Goal: Transaction & Acquisition: Purchase product/service

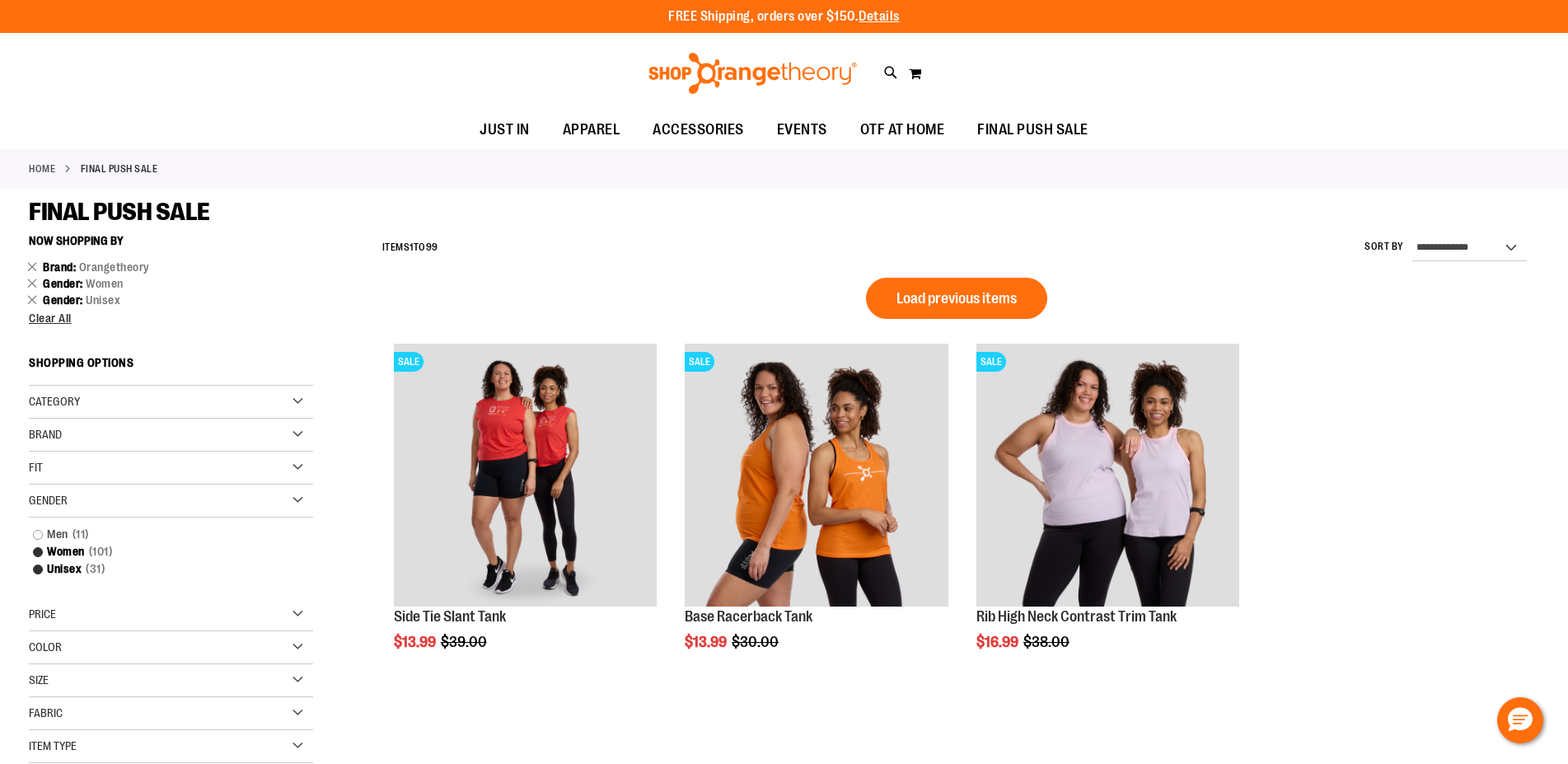
scroll to position [99, 0]
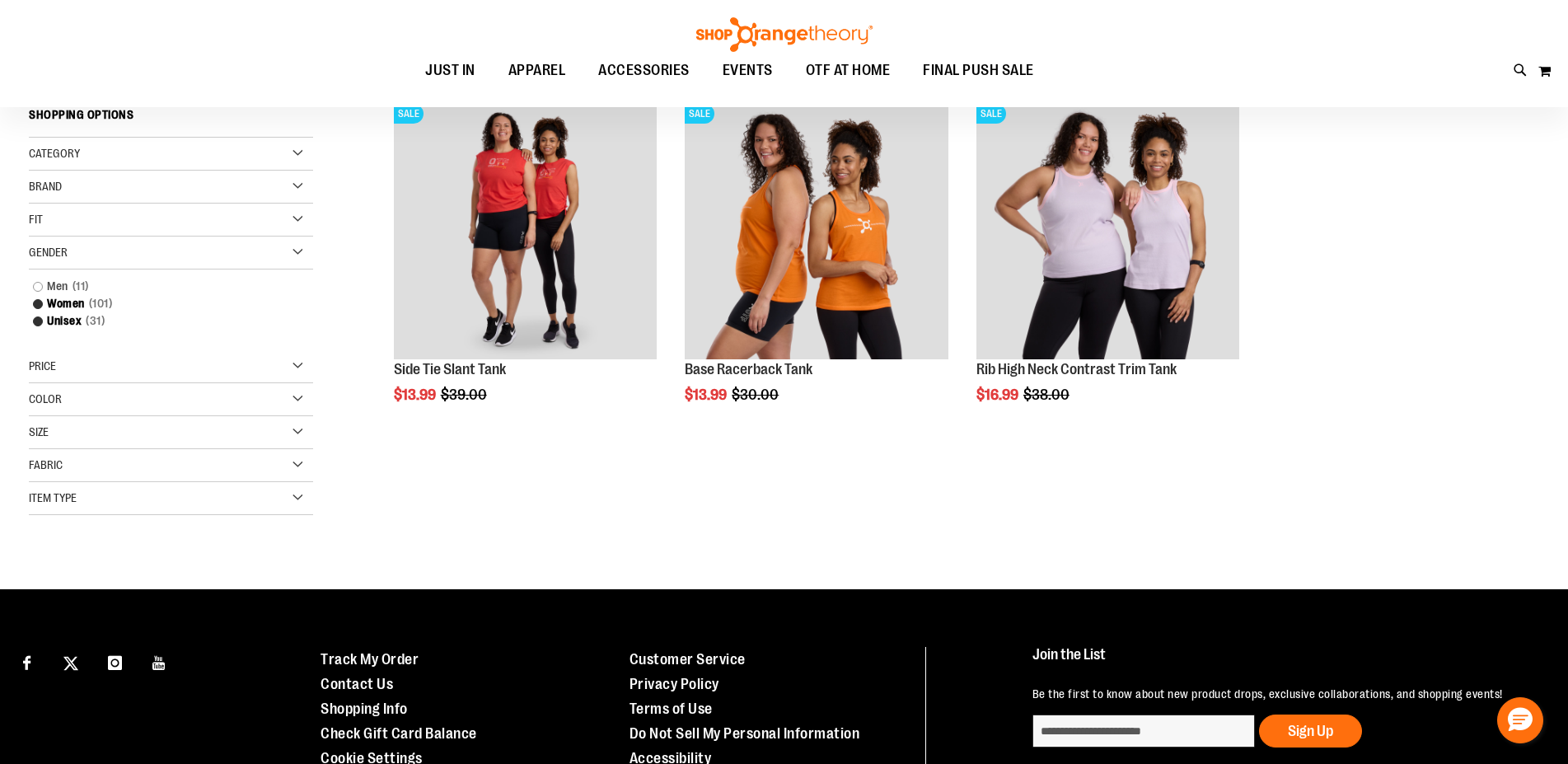
click at [295, 496] on div "Item Type" at bounding box center [171, 499] width 285 height 33
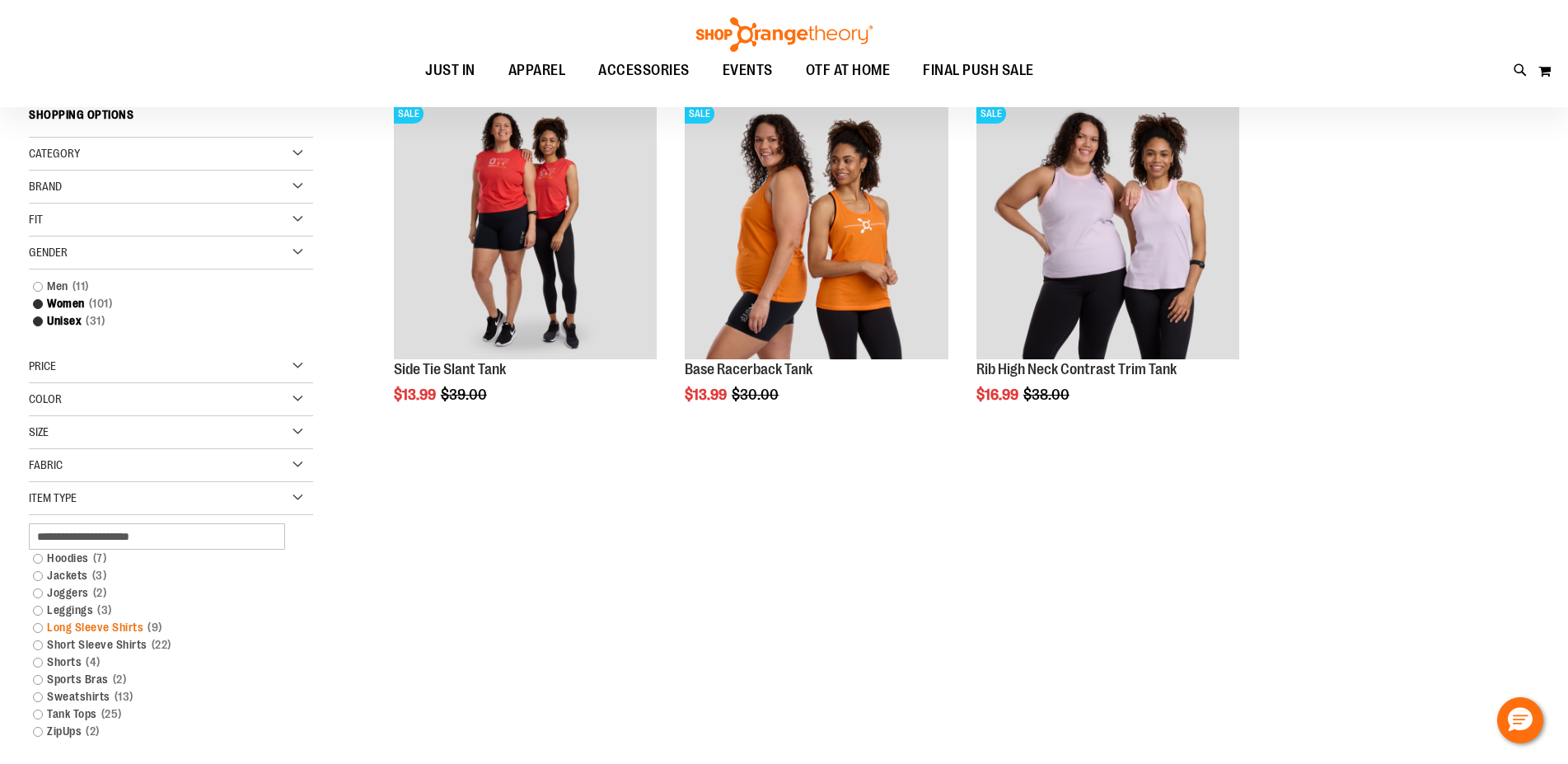
click at [41, 630] on link "Long Sleeve Shirts 9 items" at bounding box center [161, 627] width 273 height 17
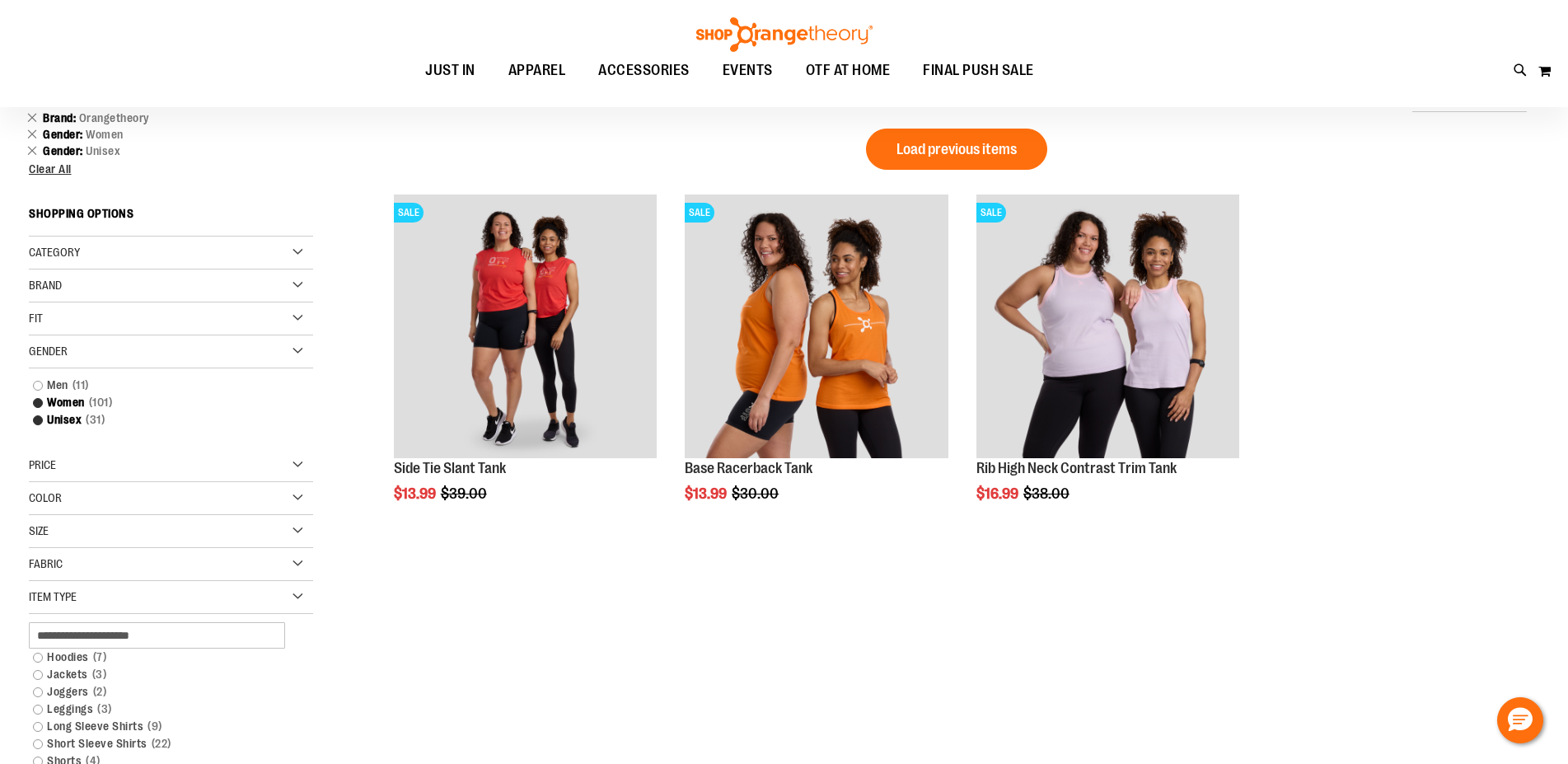
scroll to position [188, 0]
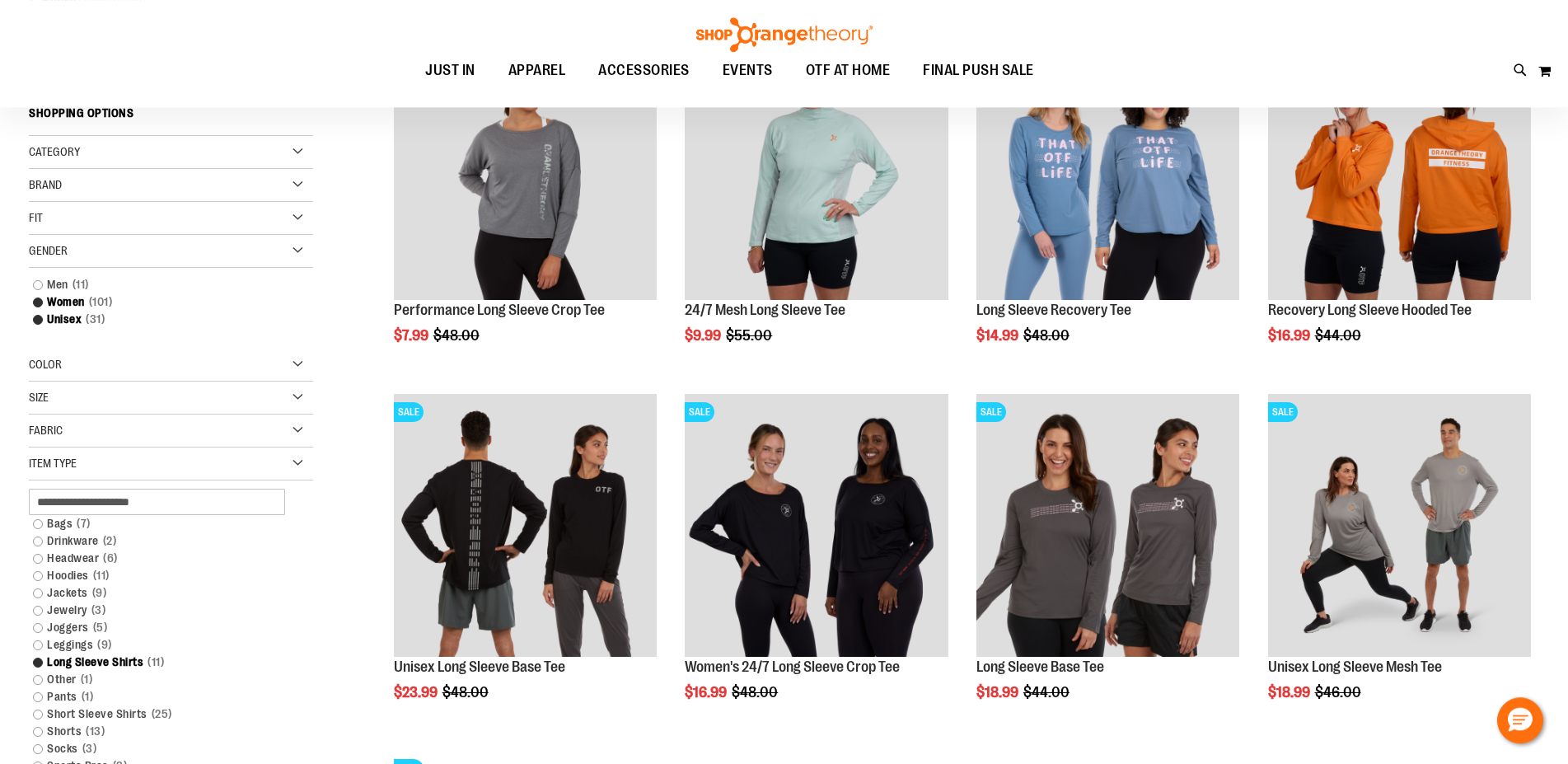
scroll to position [356, 0]
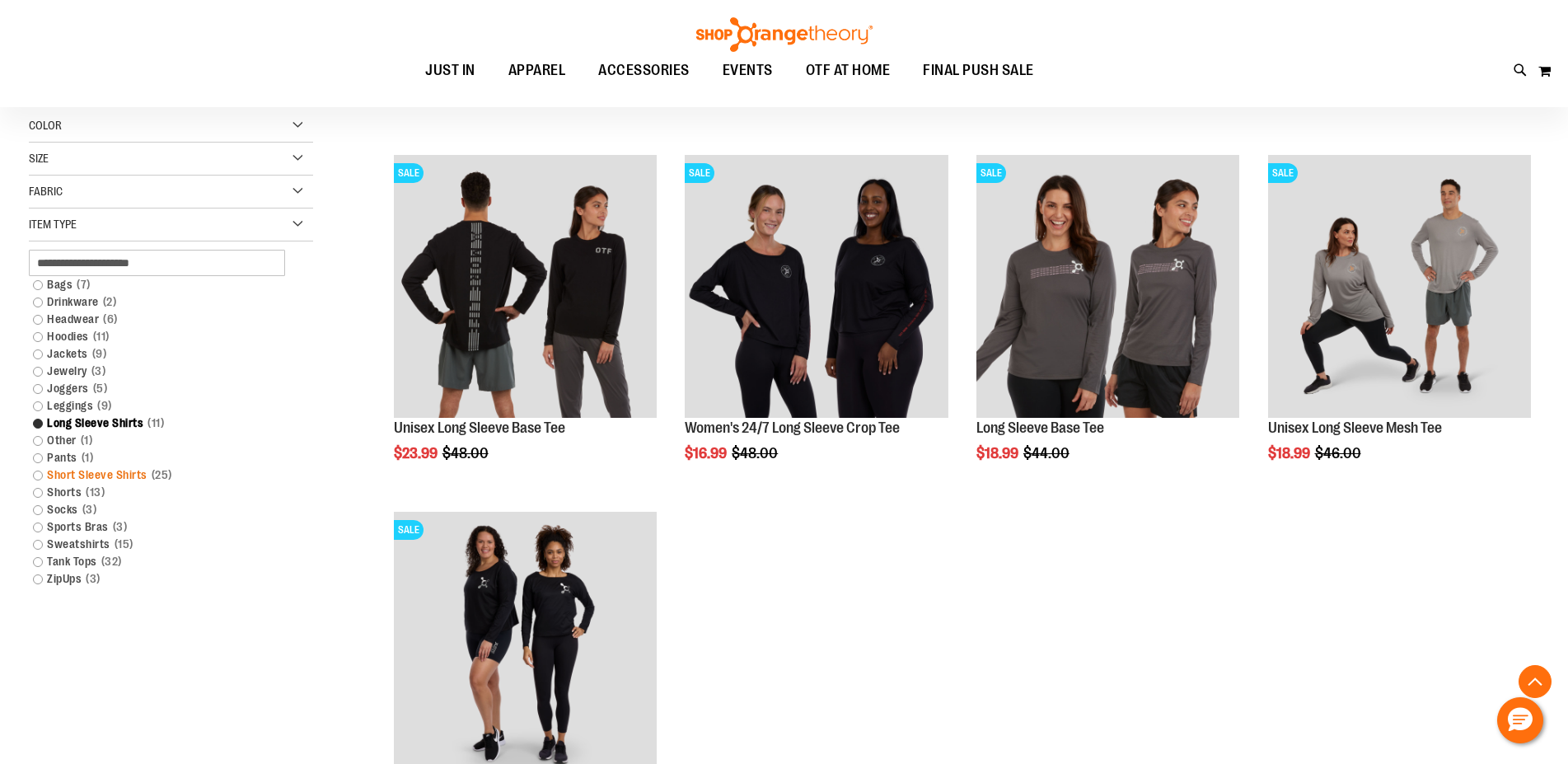
click at [39, 475] on link "Short Sleeve Shirts 25 items" at bounding box center [161, 474] width 273 height 17
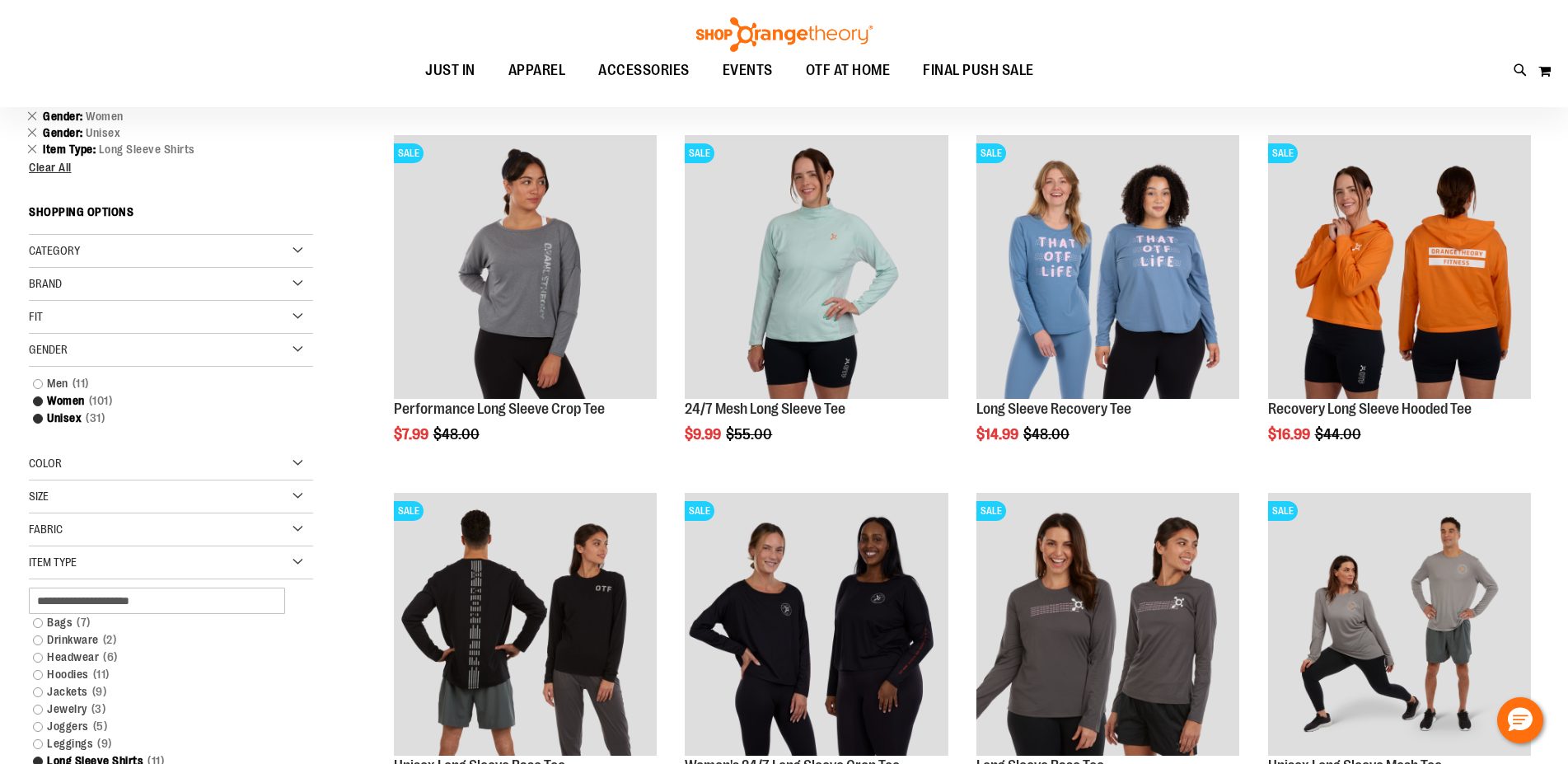
scroll to position [0, 0]
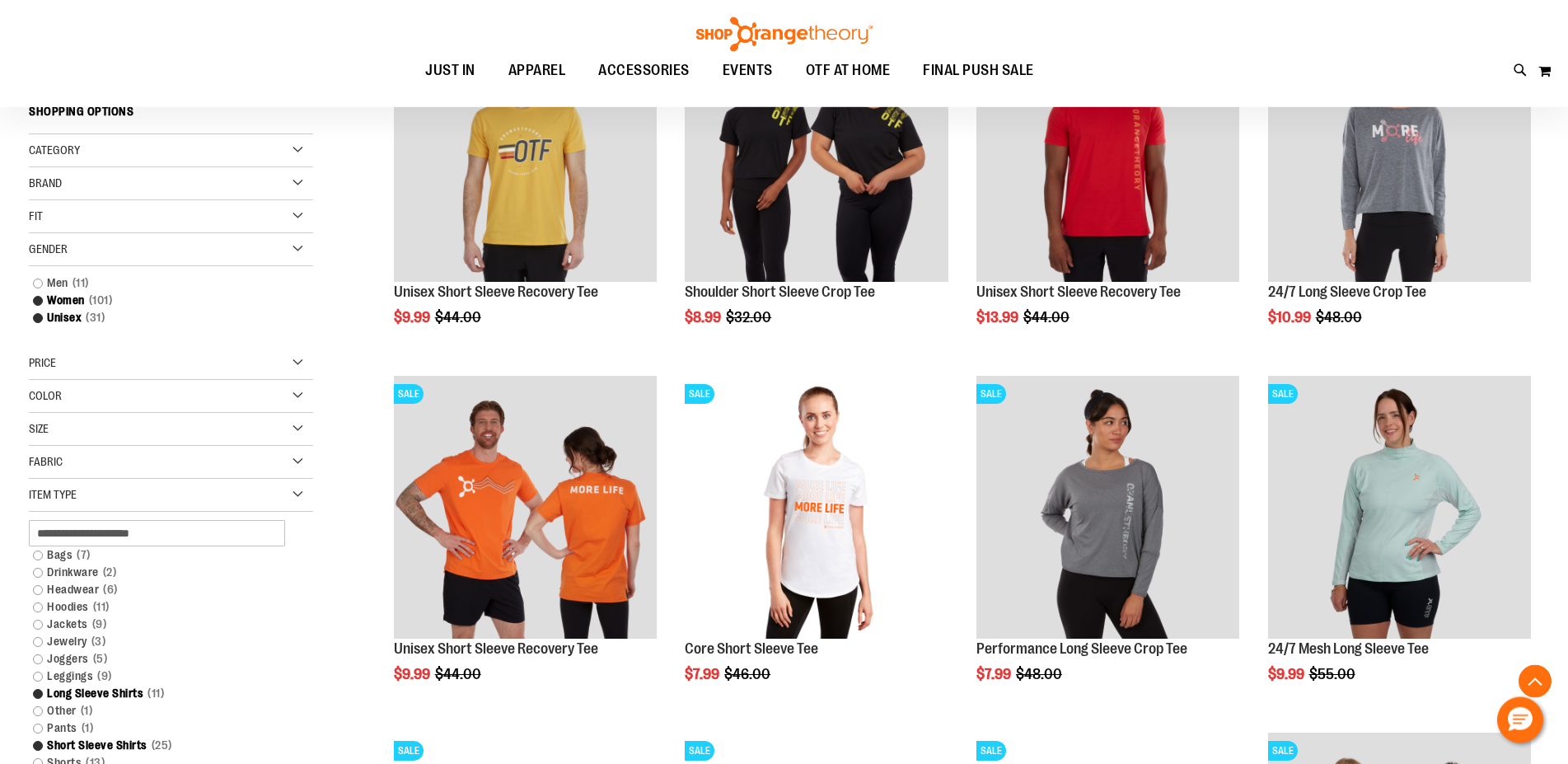
scroll to position [333, 0]
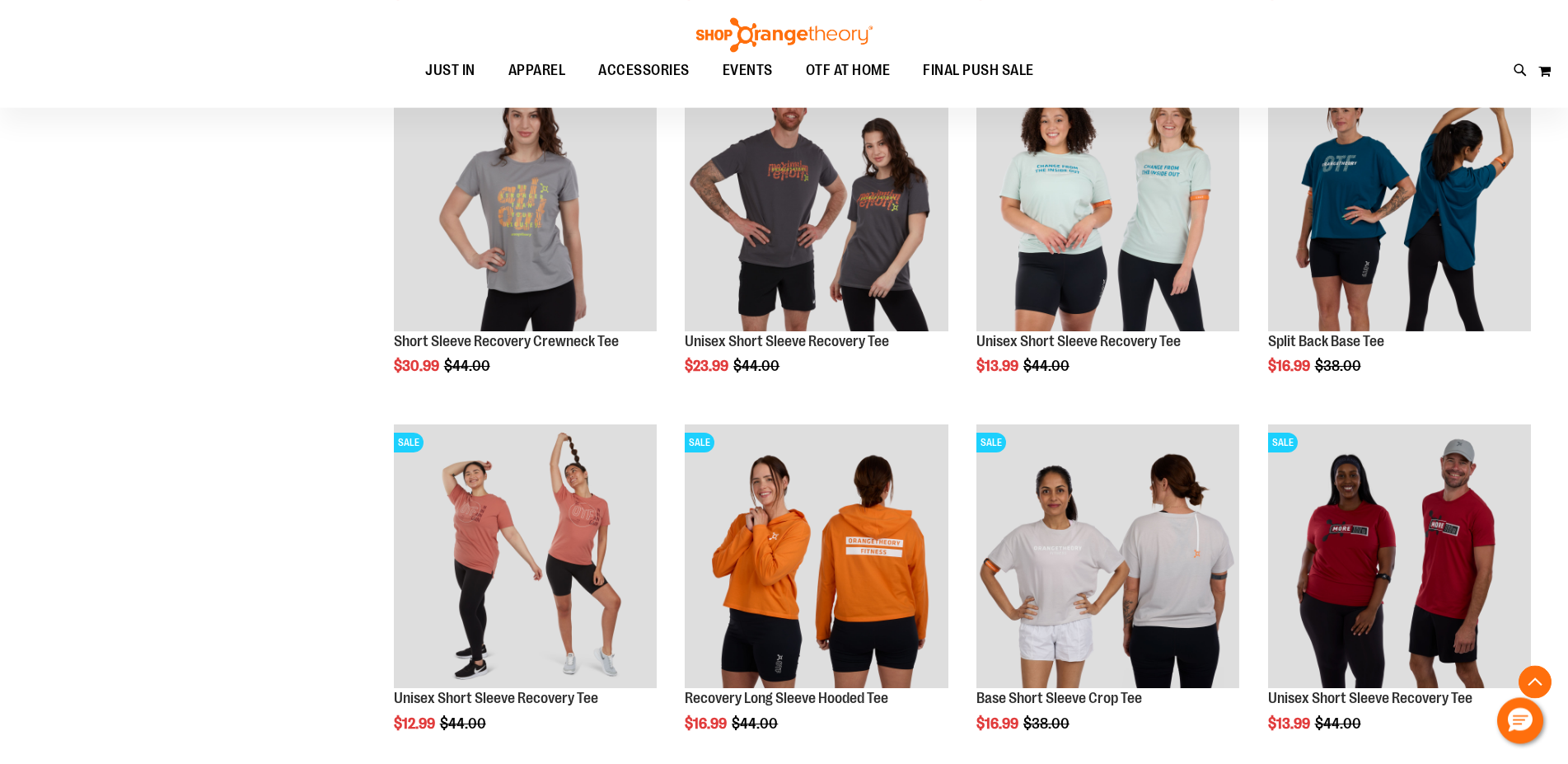
scroll to position [1173, 0]
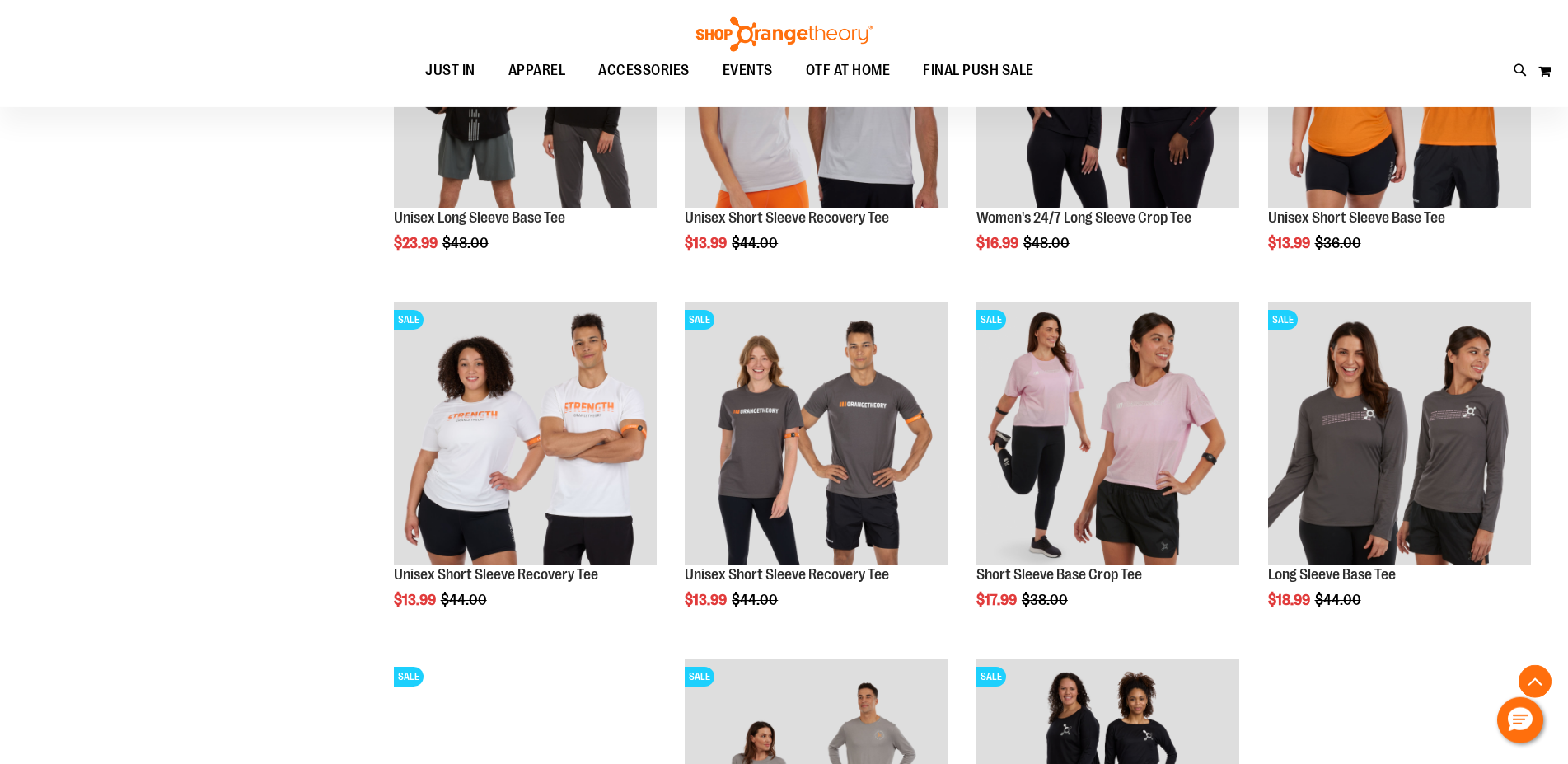
scroll to position [2097, 0]
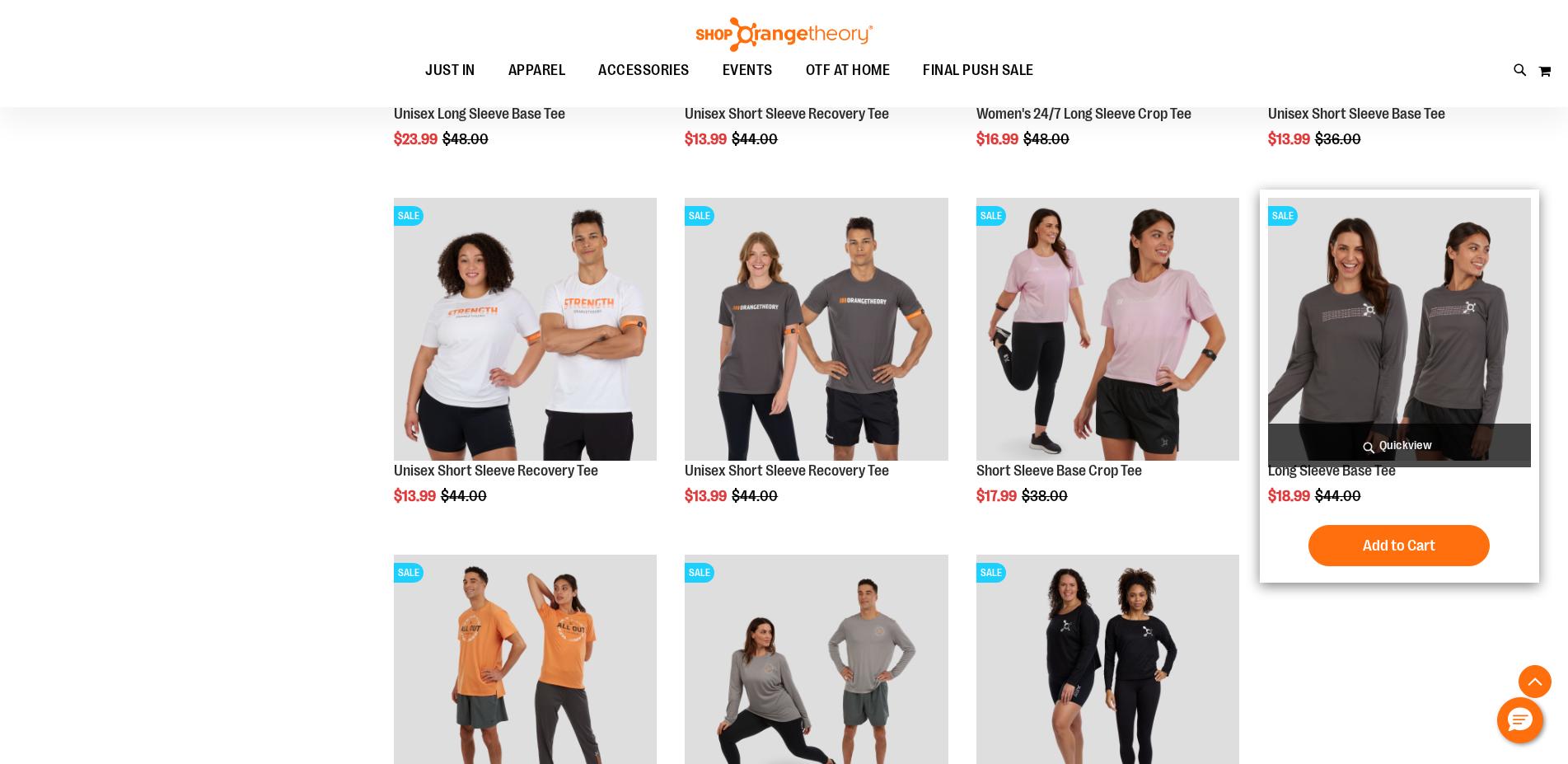
click at [1433, 349] on img "product" at bounding box center [1400, 330] width 263 height 263
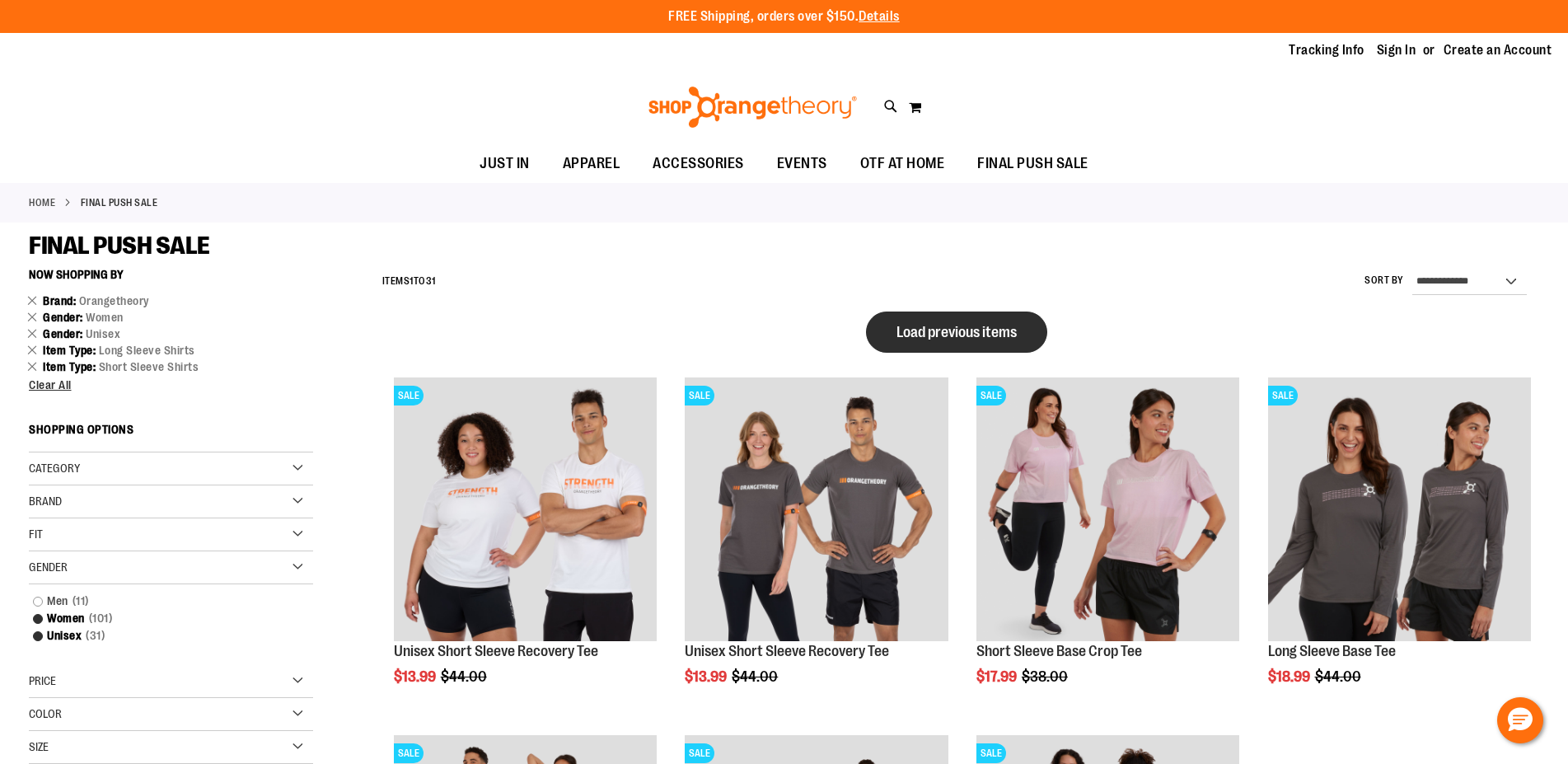
click at [915, 334] on span "Load previous items" at bounding box center [956, 332] width 121 height 17
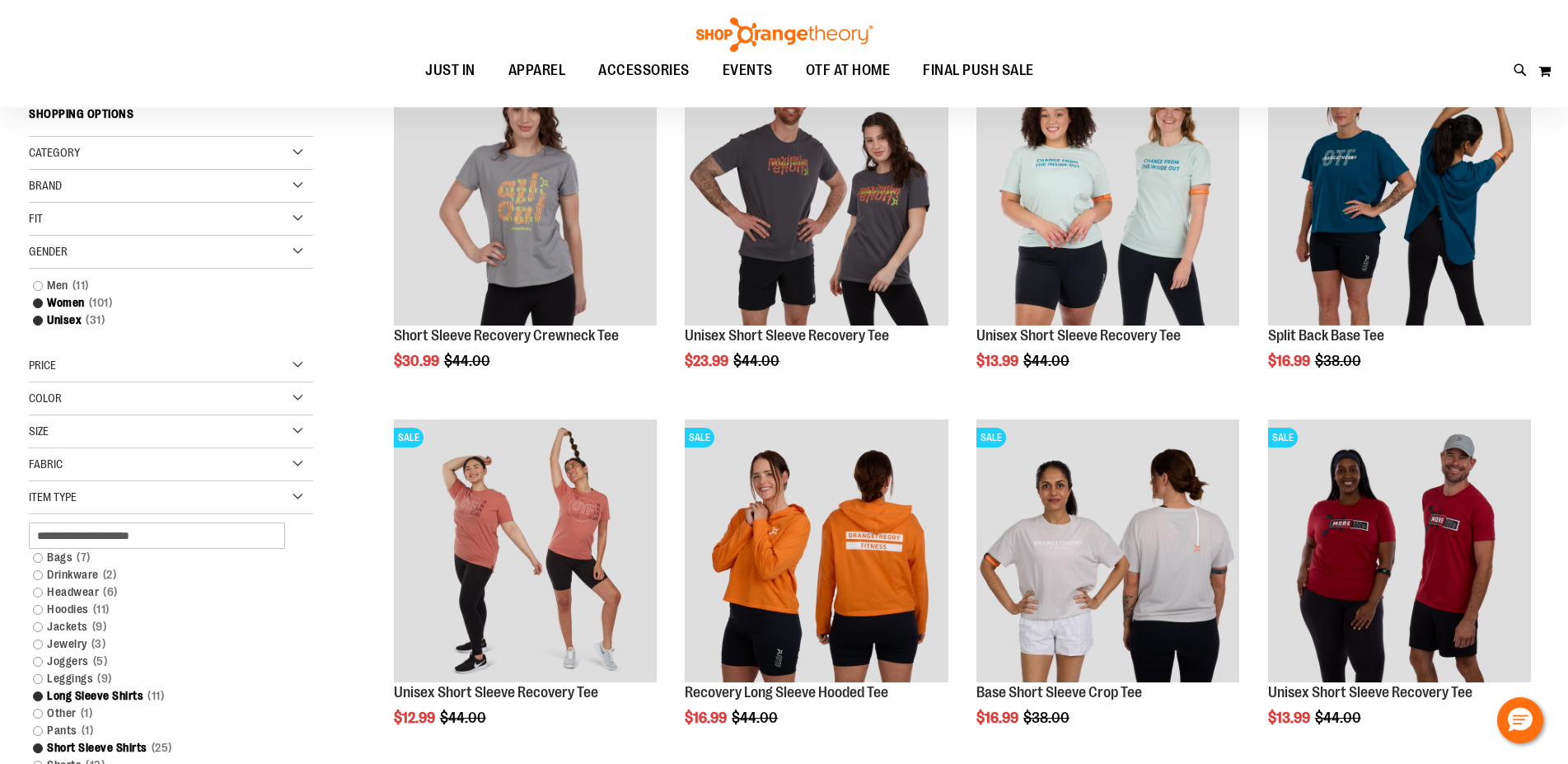
scroll to position [335, 0]
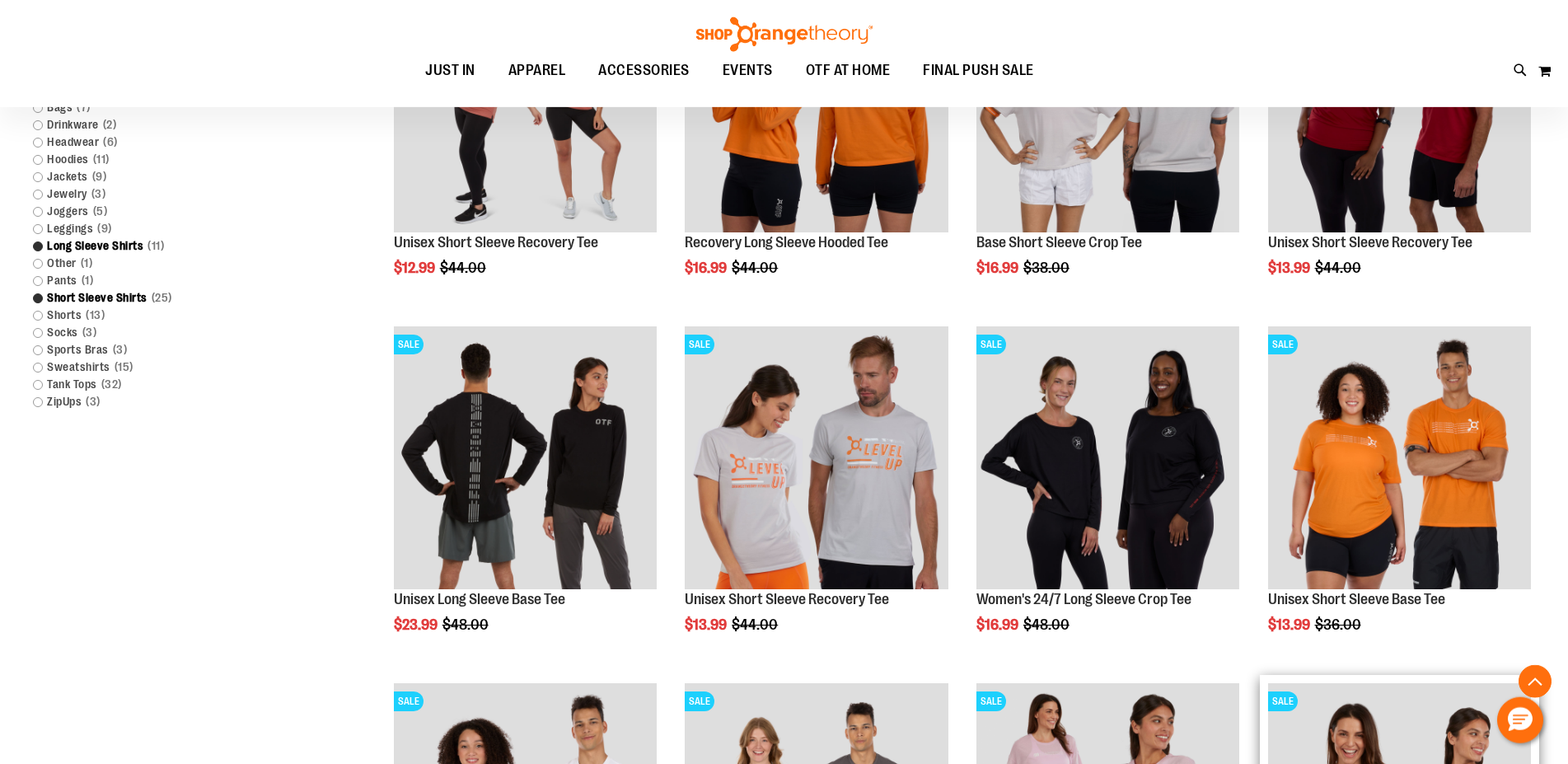
scroll to position [672, 0]
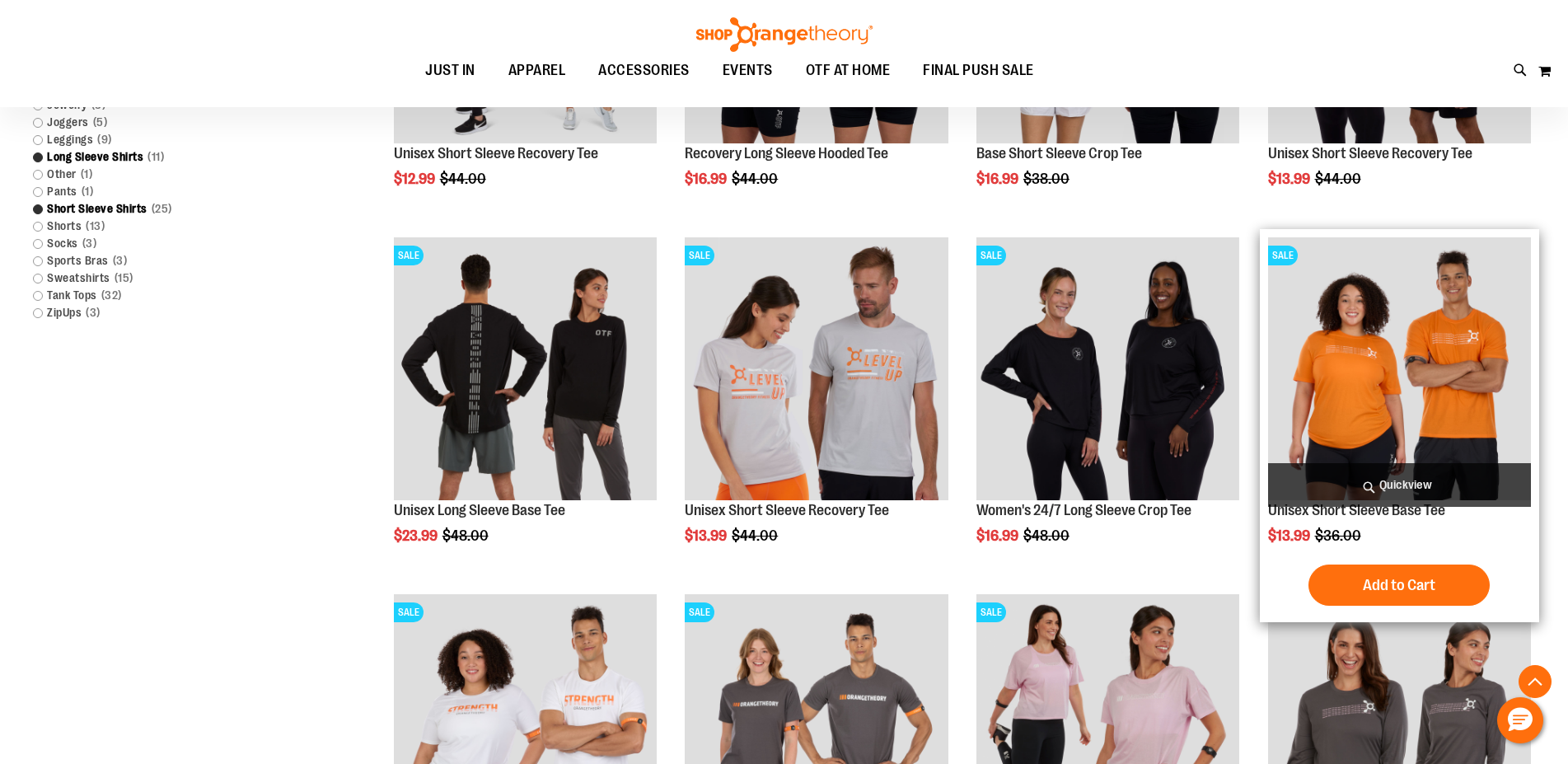
click at [1402, 385] on img "product" at bounding box center [1400, 369] width 263 height 263
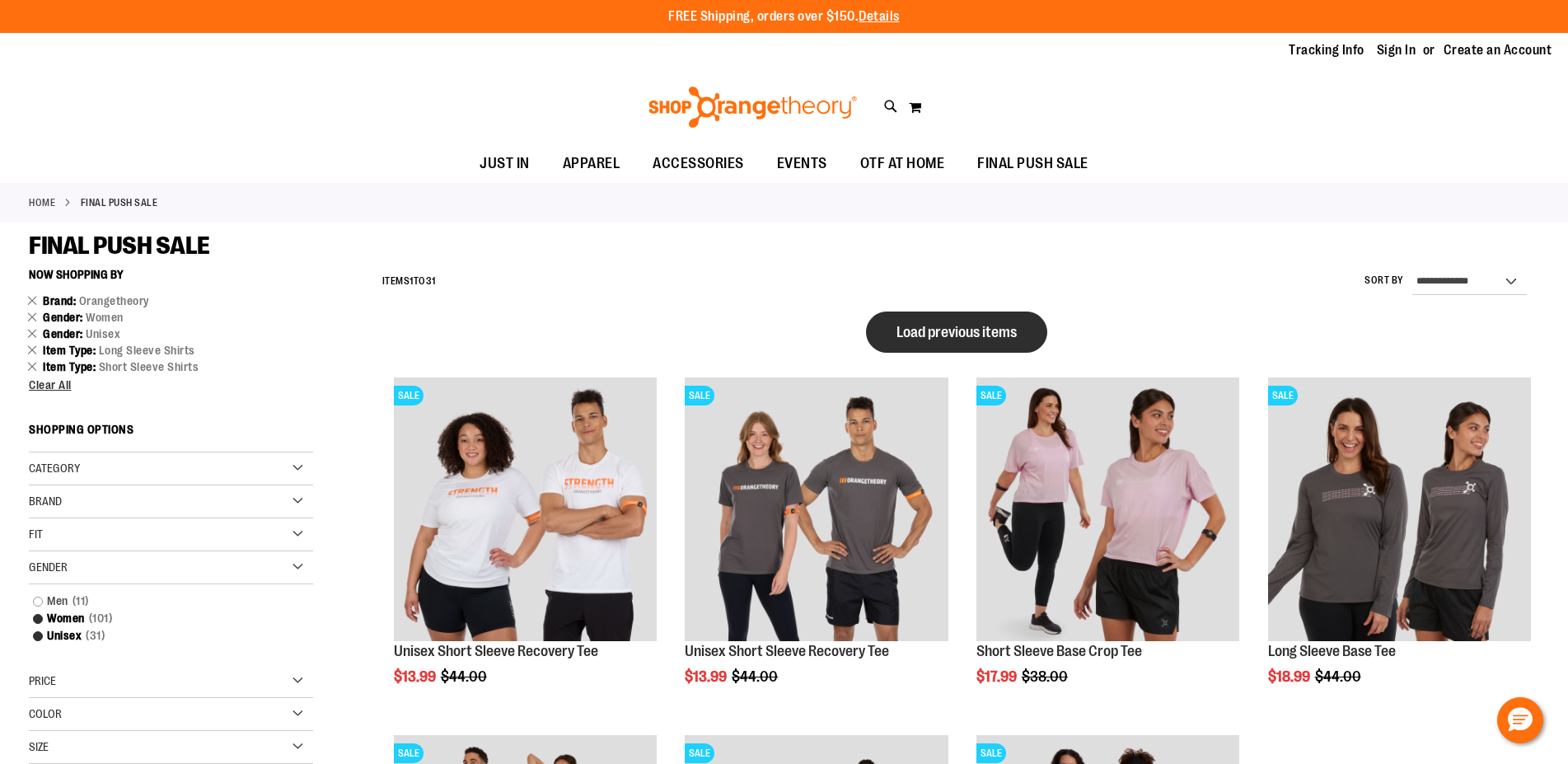
click at [975, 323] on button "Load previous items" at bounding box center [956, 331] width 181 height 41
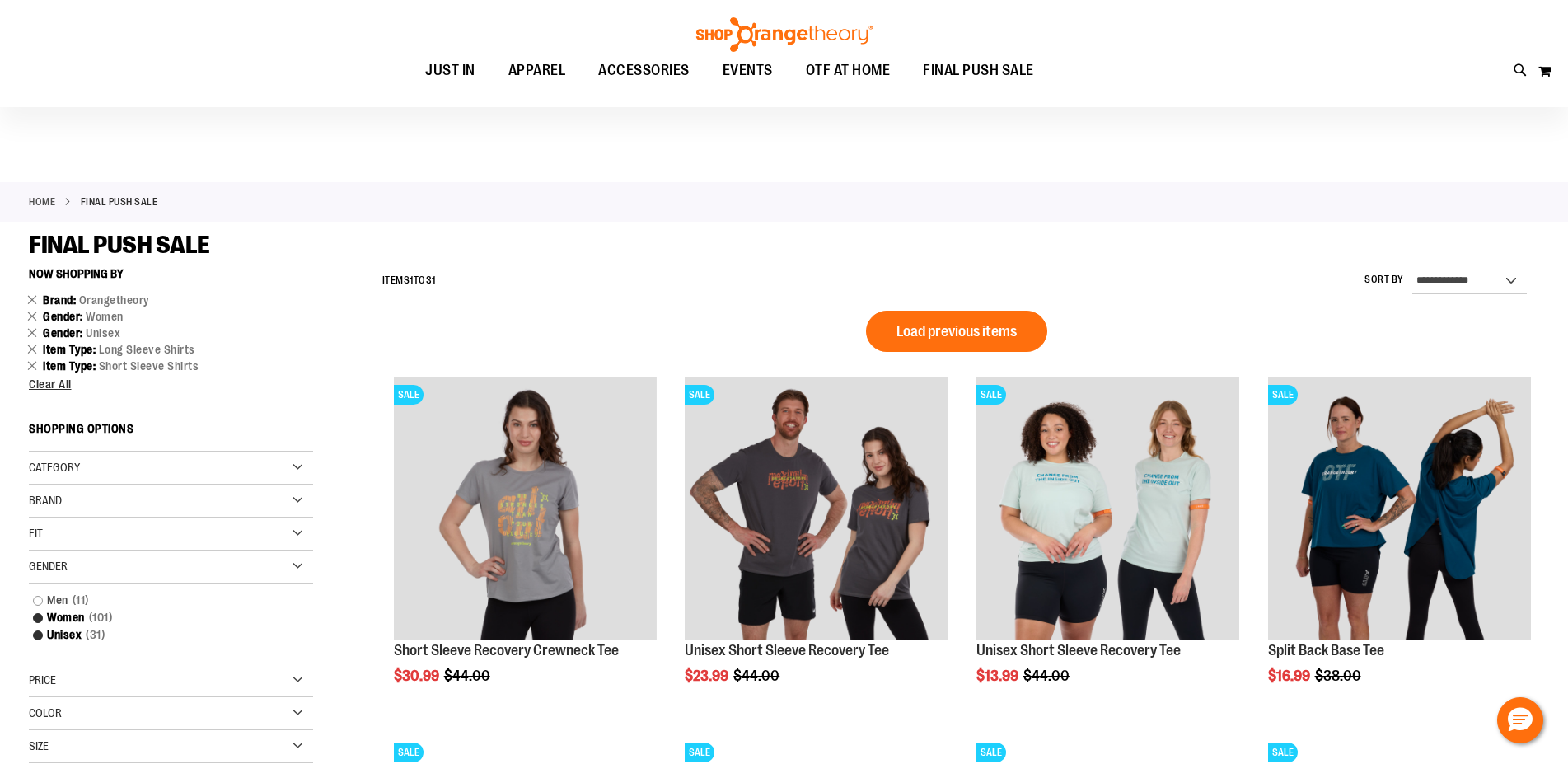
scroll to position [419, 0]
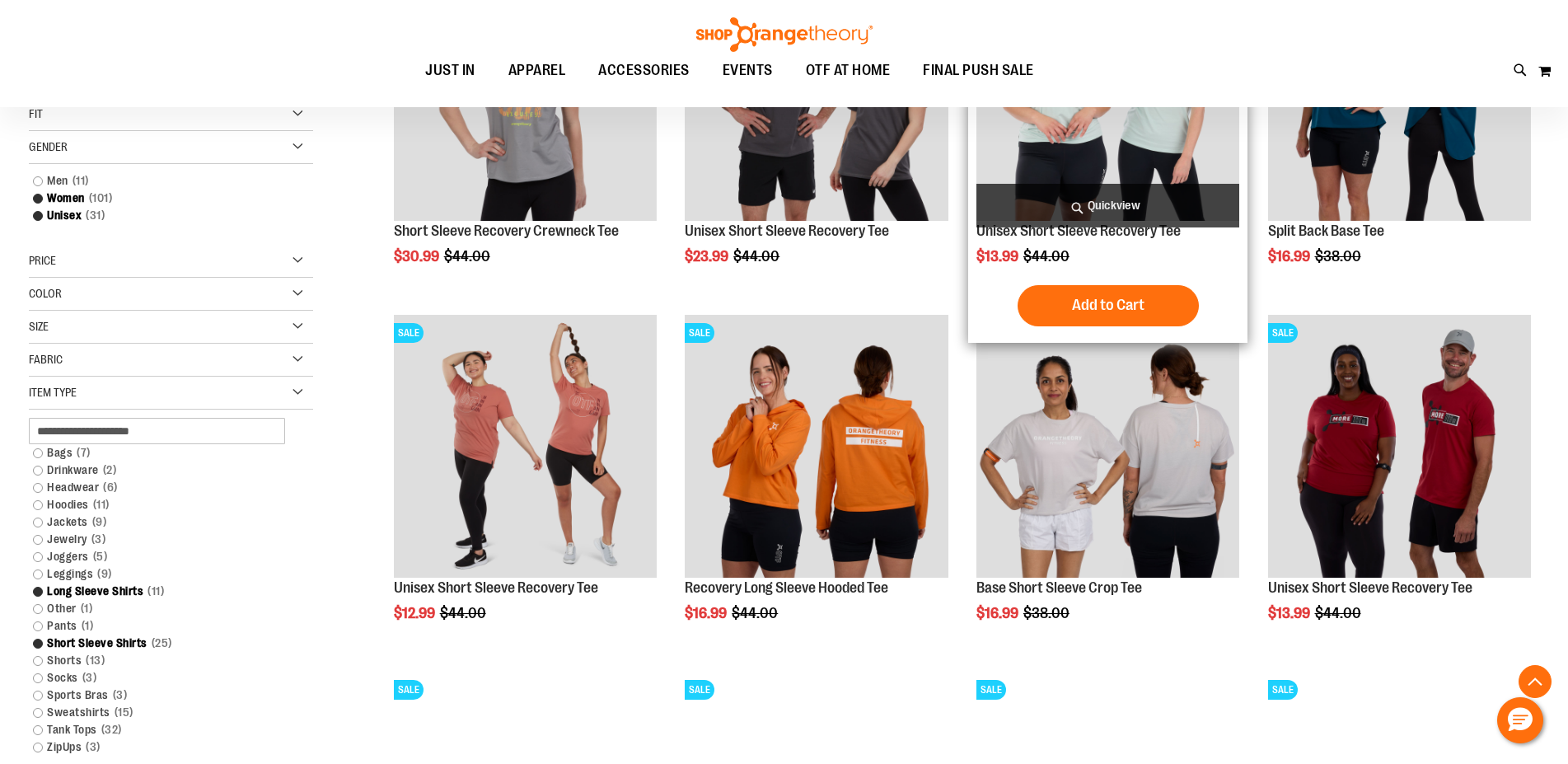
click at [1139, 149] on img "product" at bounding box center [1108, 89] width 263 height 263
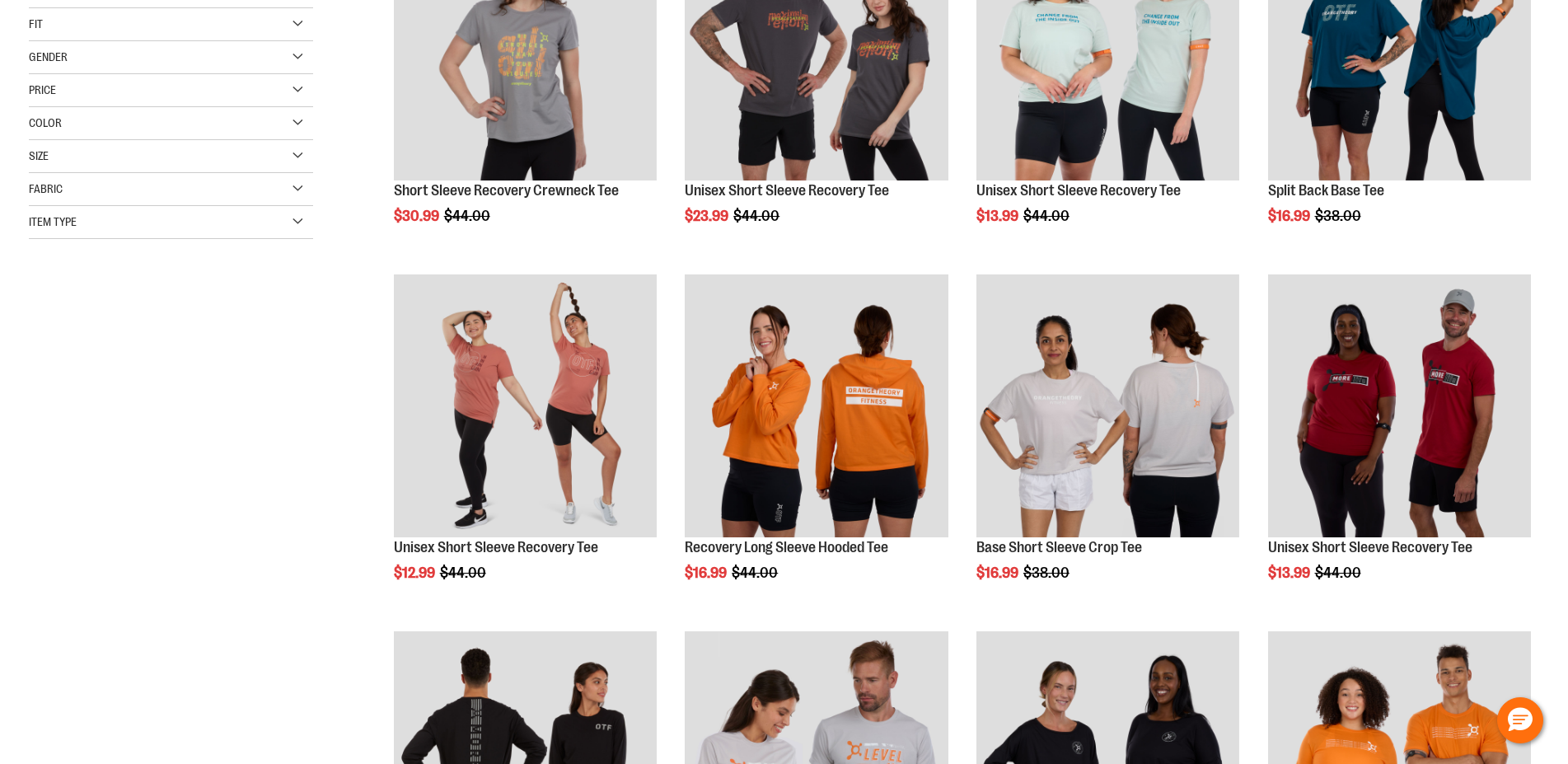
scroll to position [419, 0]
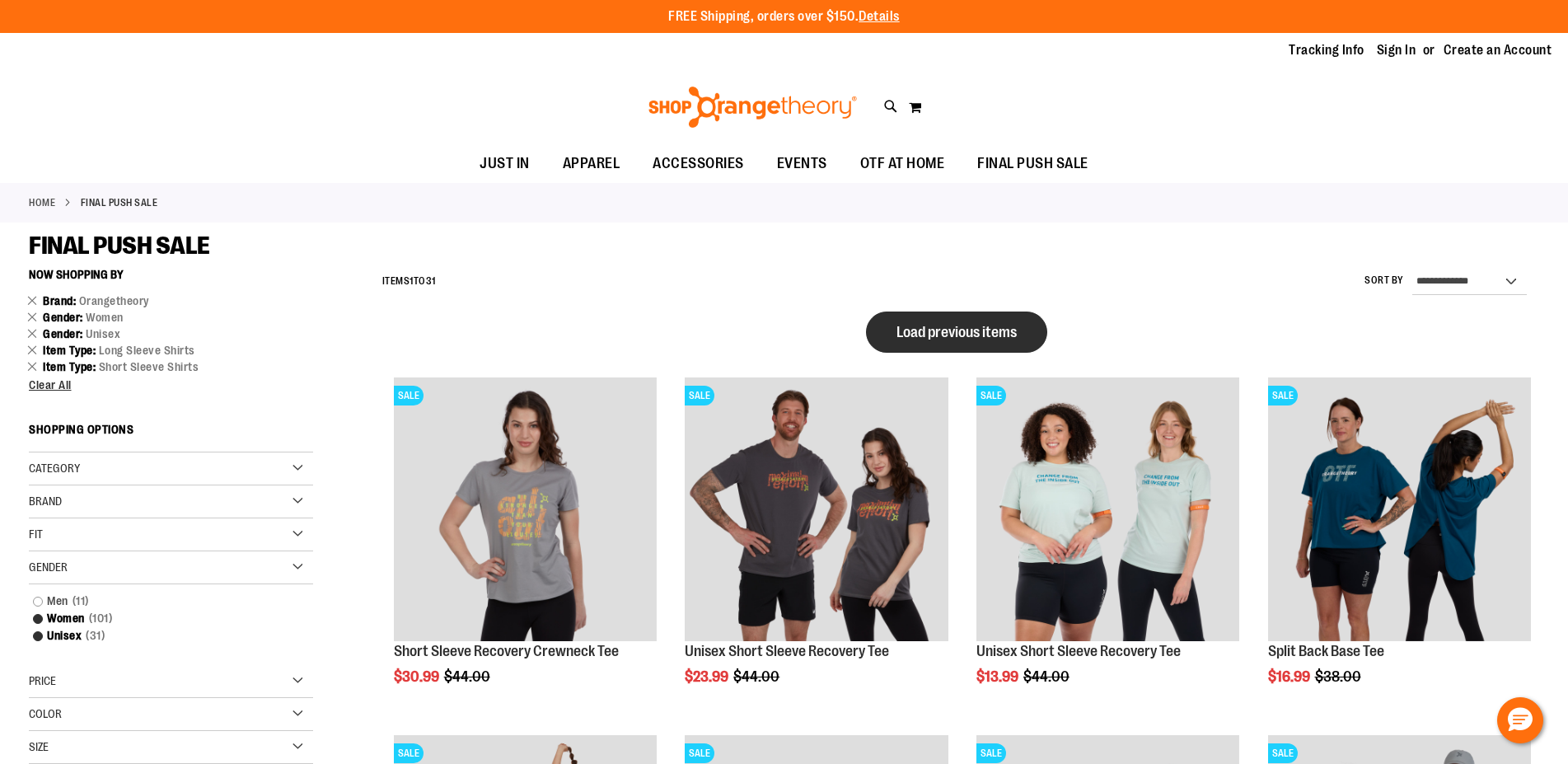
click at [946, 332] on span "Load previous items" at bounding box center [956, 332] width 121 height 17
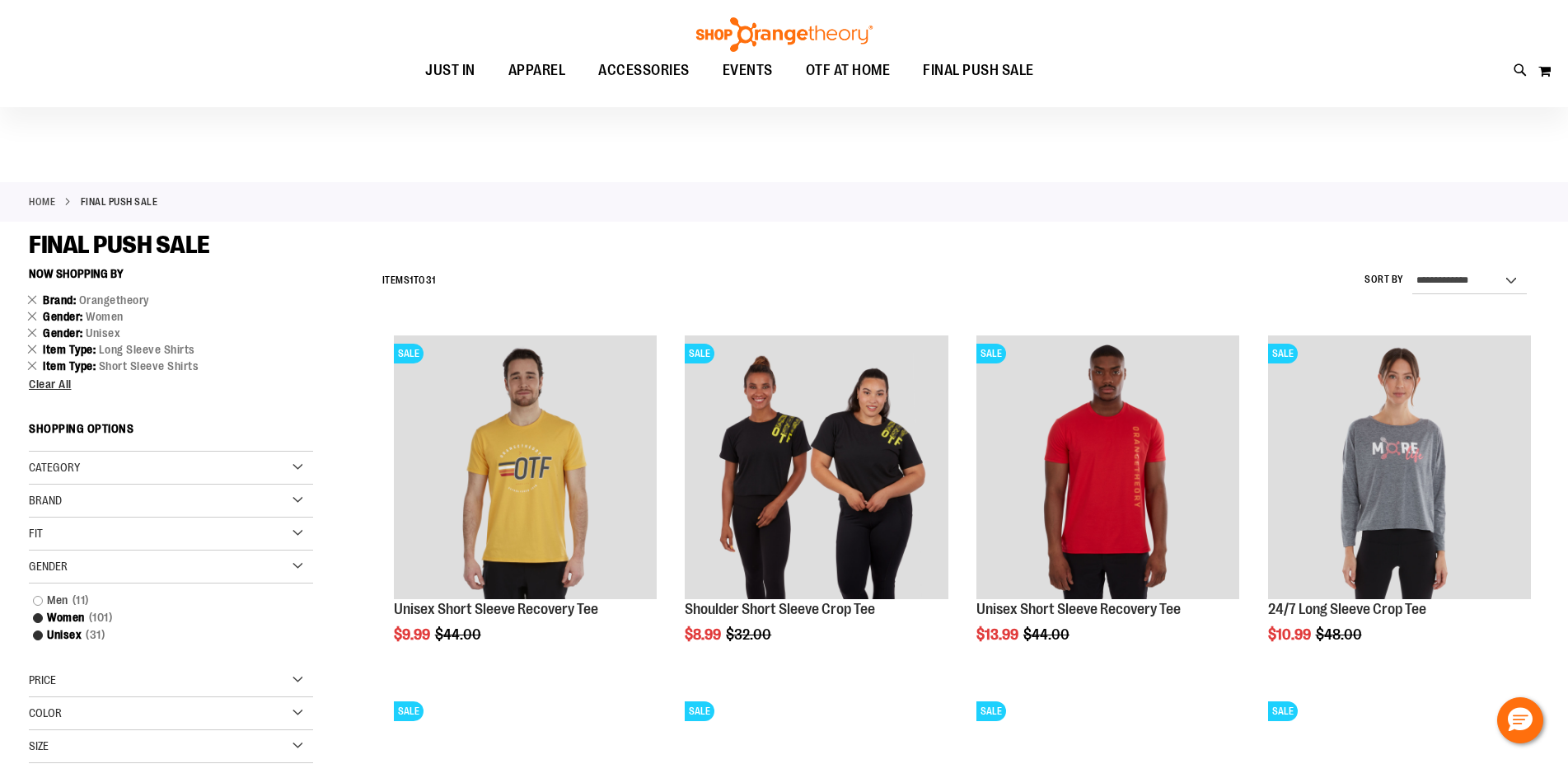
scroll to position [419, 0]
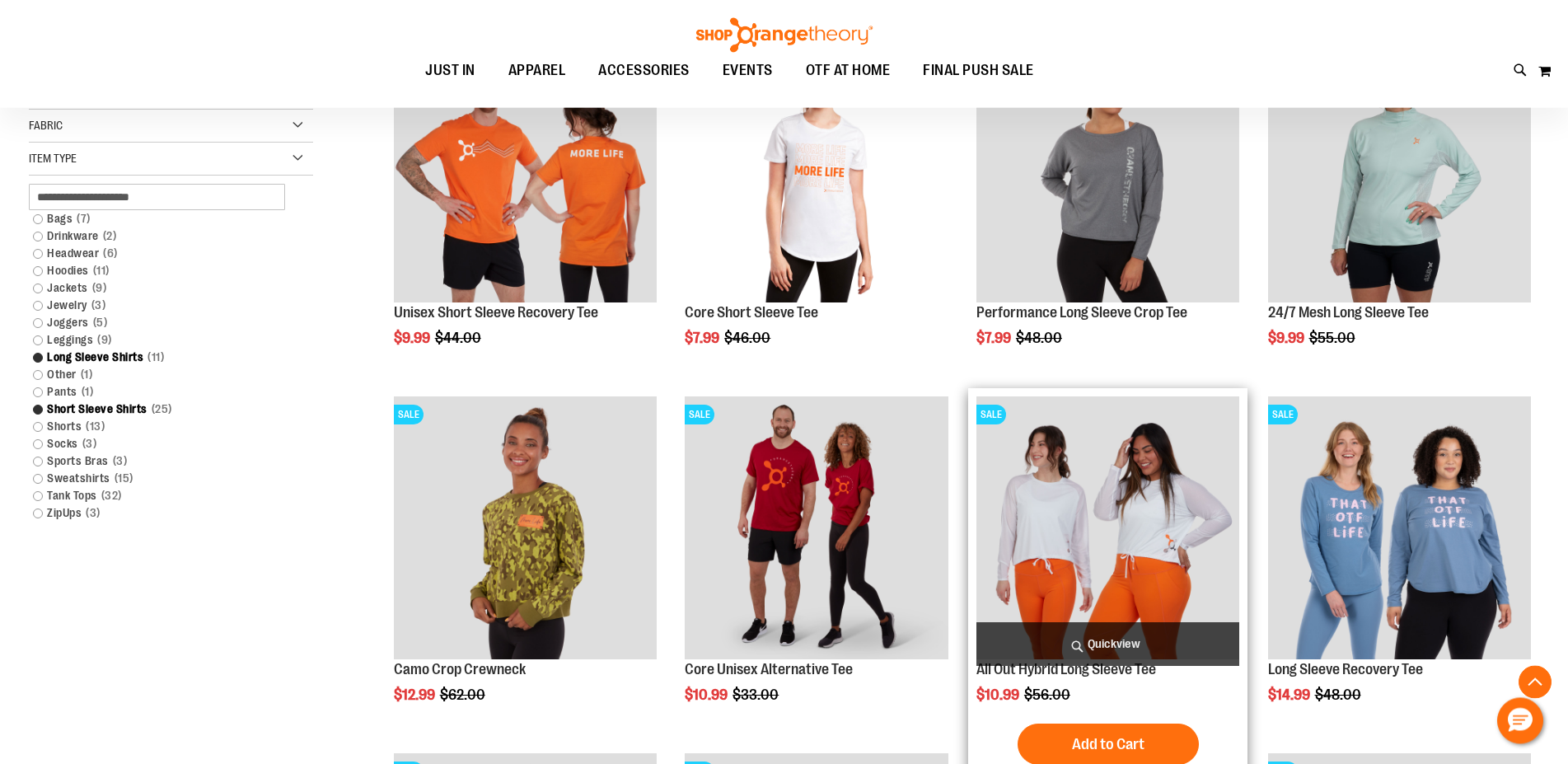
scroll to position [672, 0]
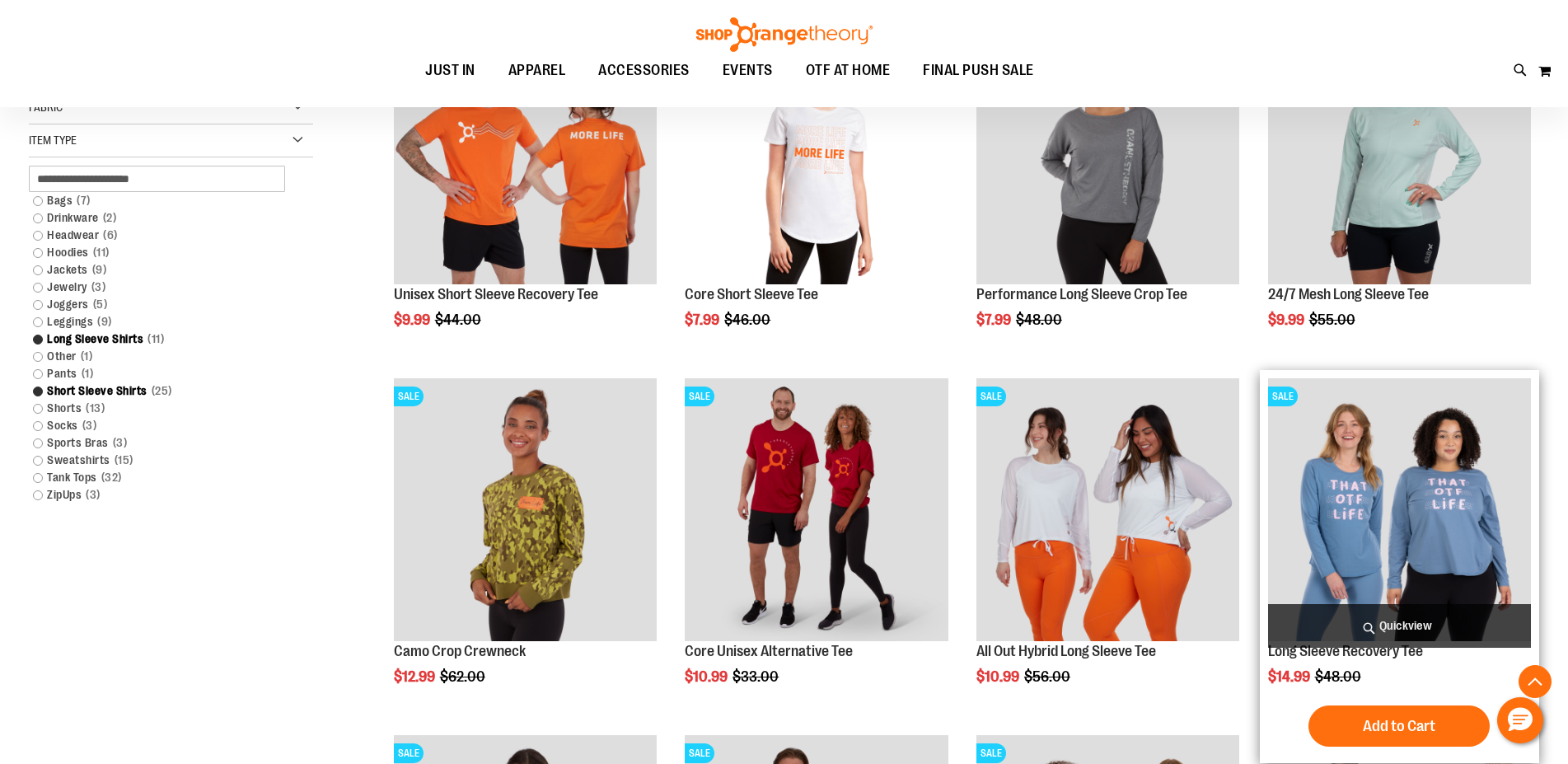
click at [1385, 455] on img "product" at bounding box center [1400, 509] width 263 height 263
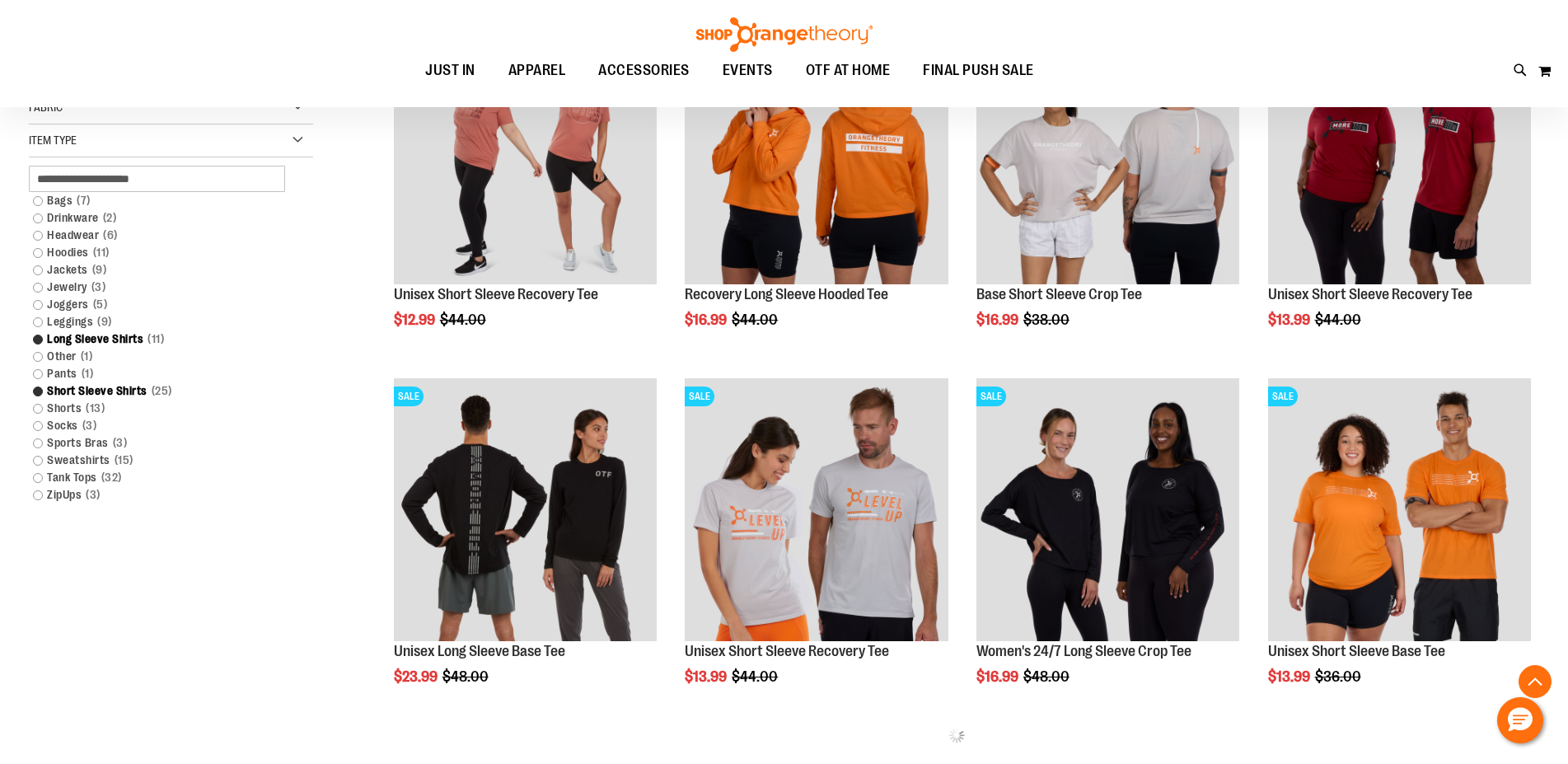
scroll to position [251, 0]
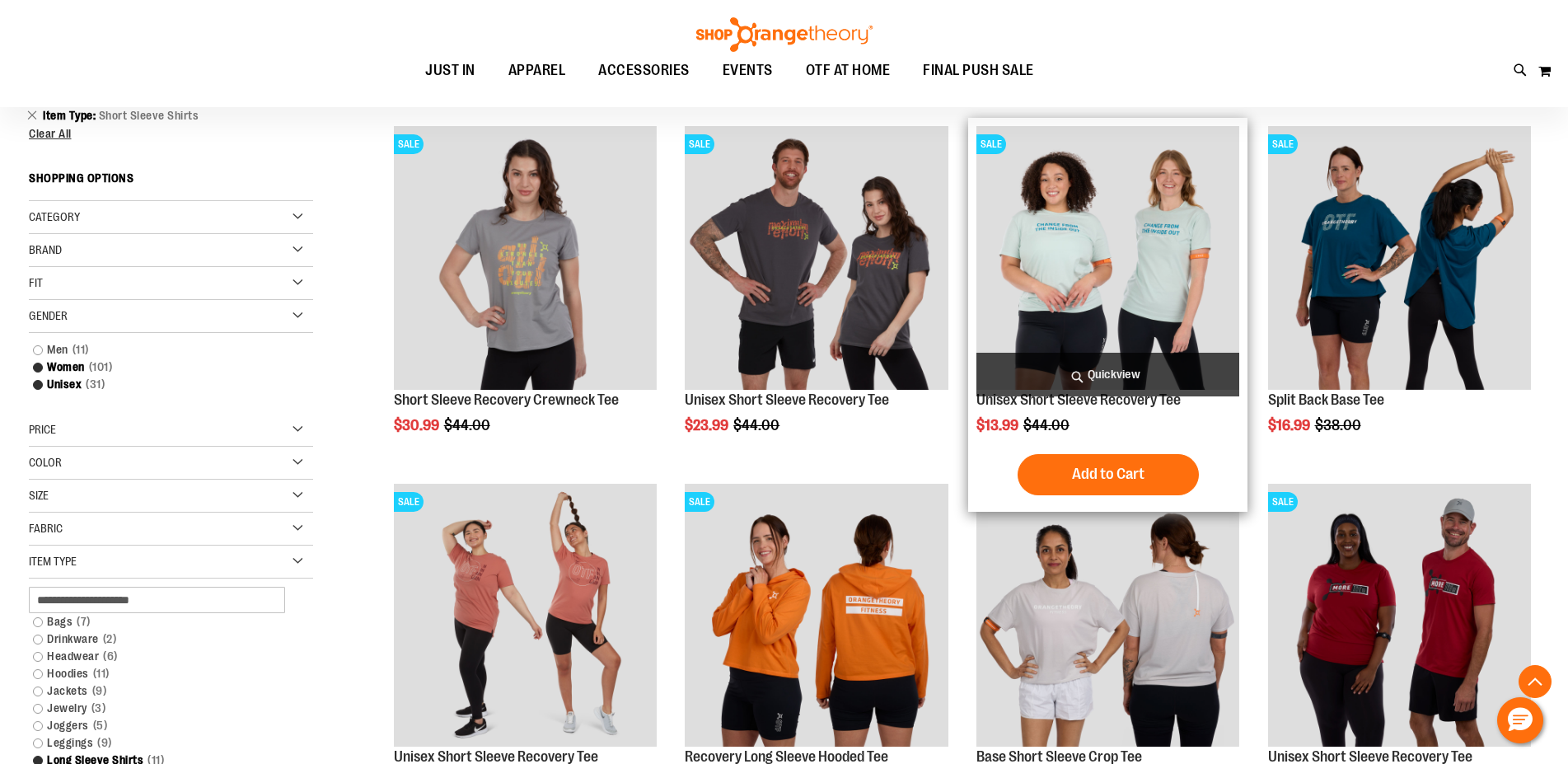
click at [1111, 188] on img "product" at bounding box center [1108, 257] width 263 height 263
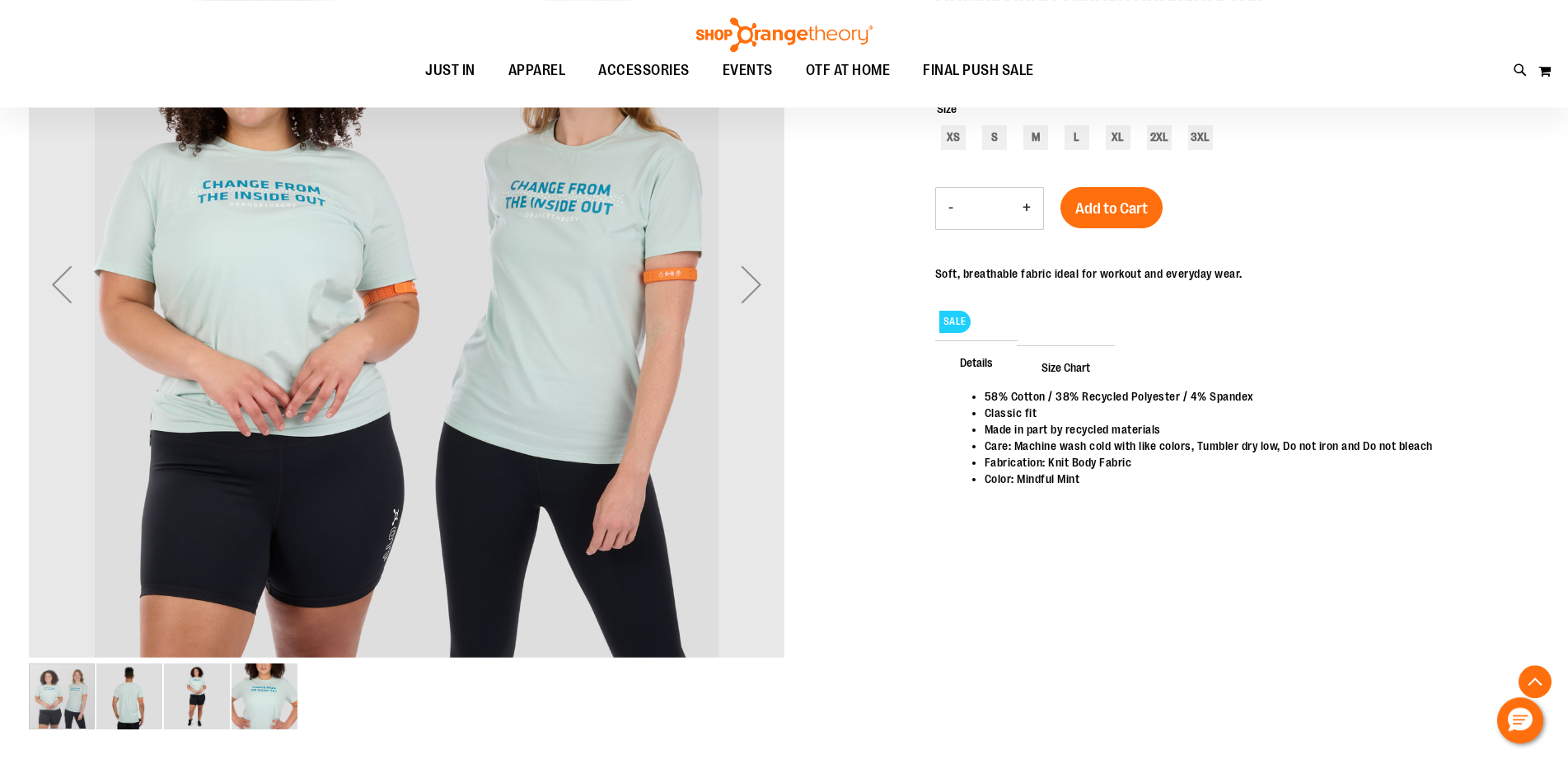
scroll to position [335, 0]
